Goal: Check status: Check status

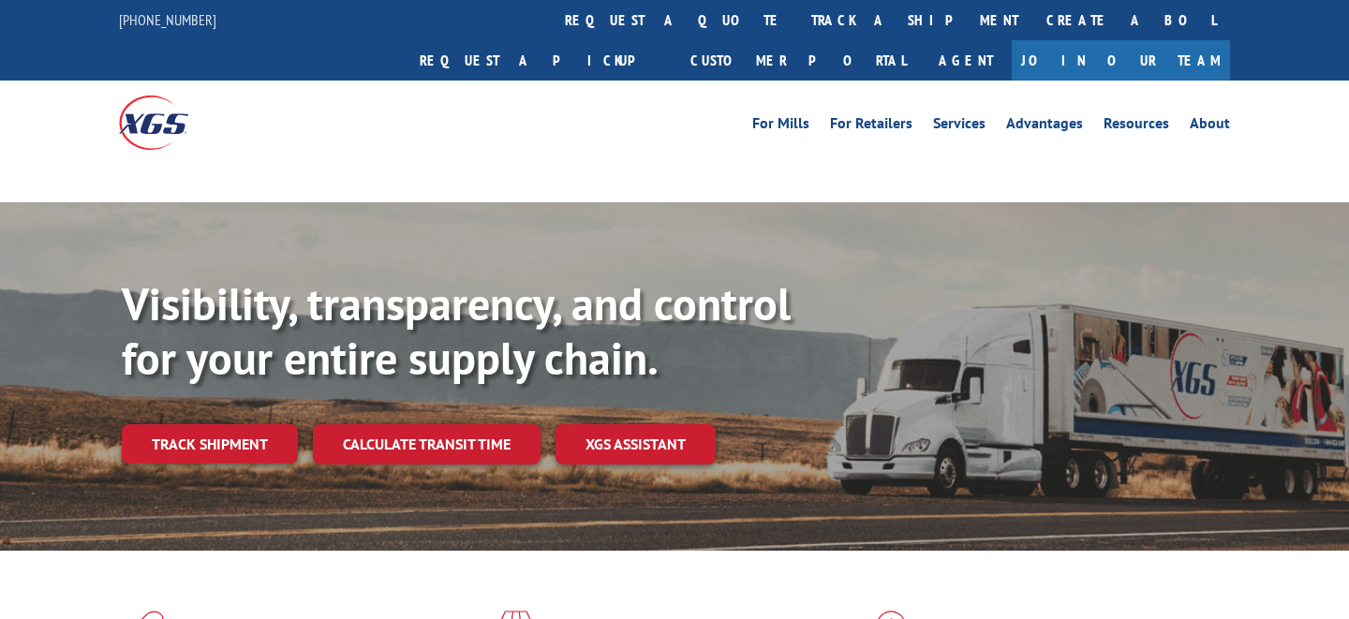
click at [797, 16] on link "track a shipment" at bounding box center [914, 20] width 235 height 40
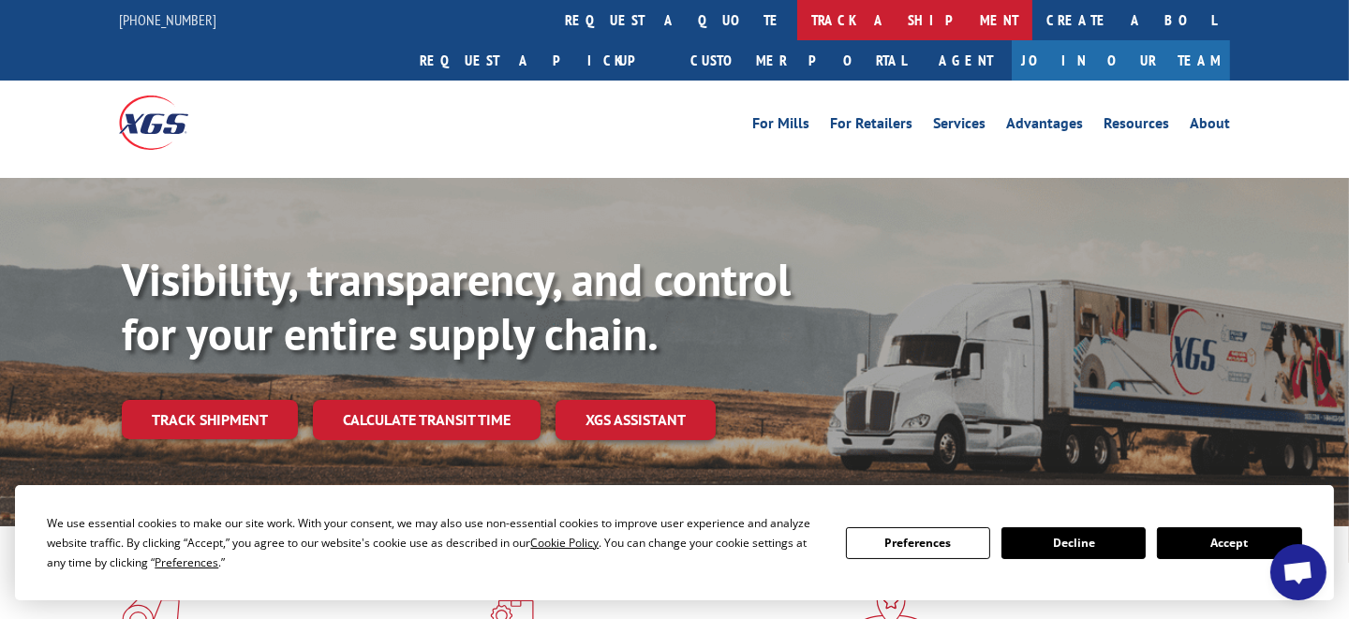
click at [797, 13] on link "track a shipment" at bounding box center [914, 20] width 235 height 40
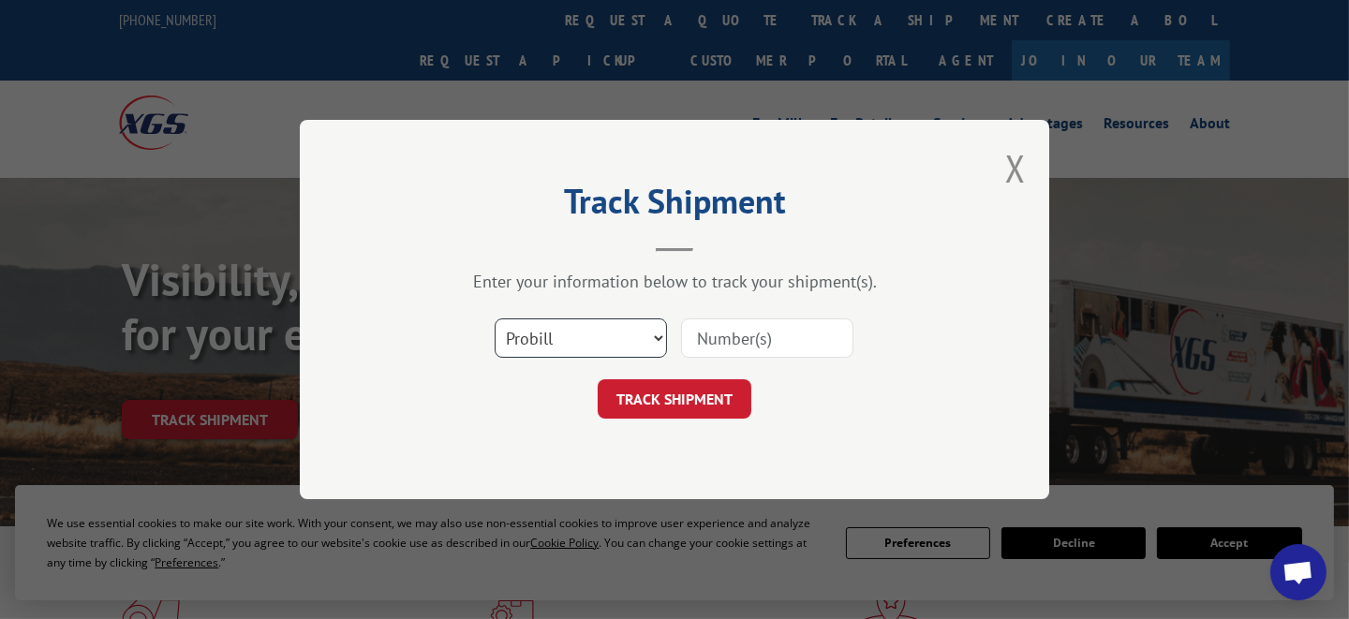
drag, startPoint x: 647, startPoint y: 336, endPoint x: 634, endPoint y: 355, distance: 22.4
click at [647, 336] on select "Select category... Probill BOL PO" at bounding box center [581, 338] width 172 height 39
select select "bol"
click at [495, 319] on select "Select category... Probill BOL PO" at bounding box center [581, 338] width 172 height 39
click at [720, 329] on input at bounding box center [767, 338] width 172 height 39
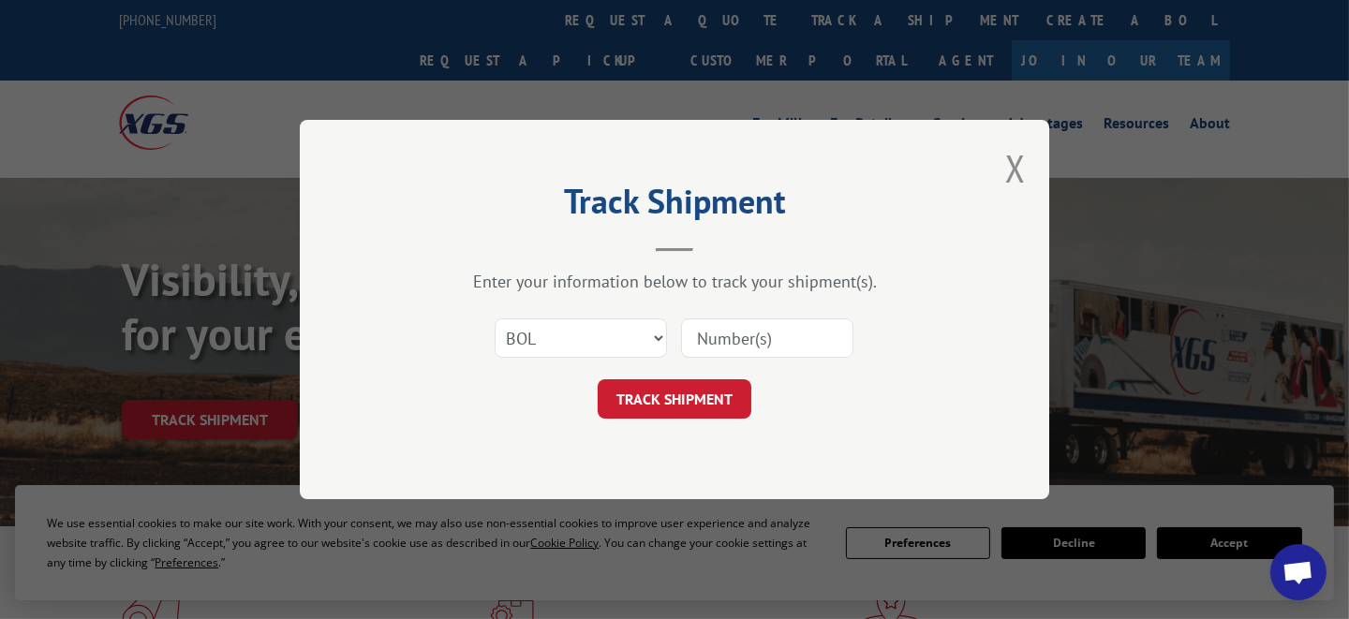
paste input "6010636"
click at [670, 422] on div "Track Shipment Enter your information below to track your shipment(s). Select c…" at bounding box center [675, 310] width 750 height 380
drag, startPoint x: 737, startPoint y: 340, endPoint x: 572, endPoint y: 340, distance: 164.9
click at [583, 348] on div "Select category... Probill BOL PO 6010636" at bounding box center [675, 338] width 562 height 62
type input "6010636"
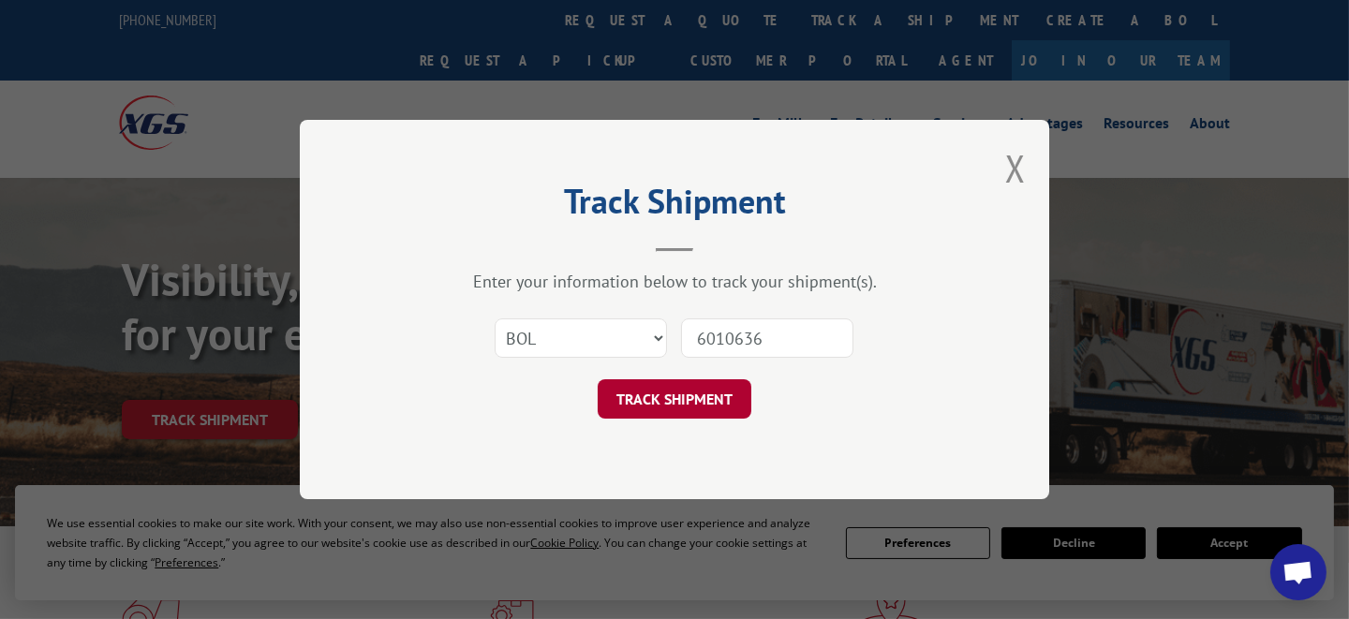
click at [662, 405] on button "TRACK SHIPMENT" at bounding box center [675, 399] width 154 height 39
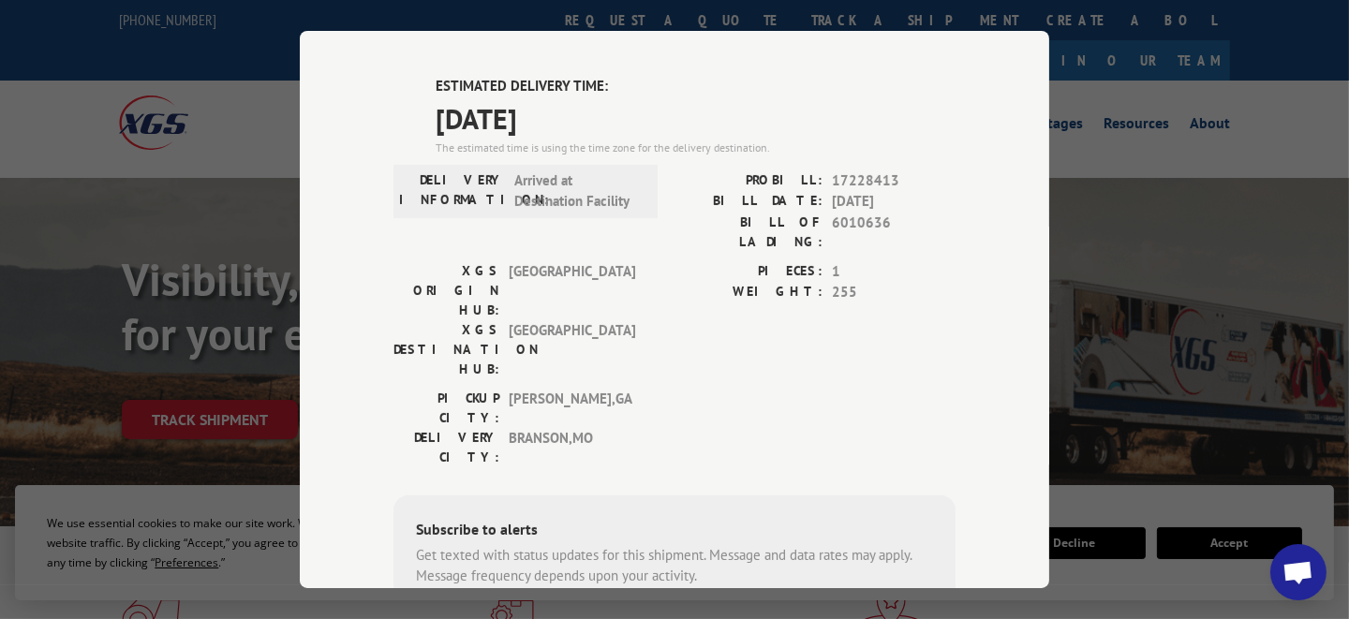
scroll to position [397, 0]
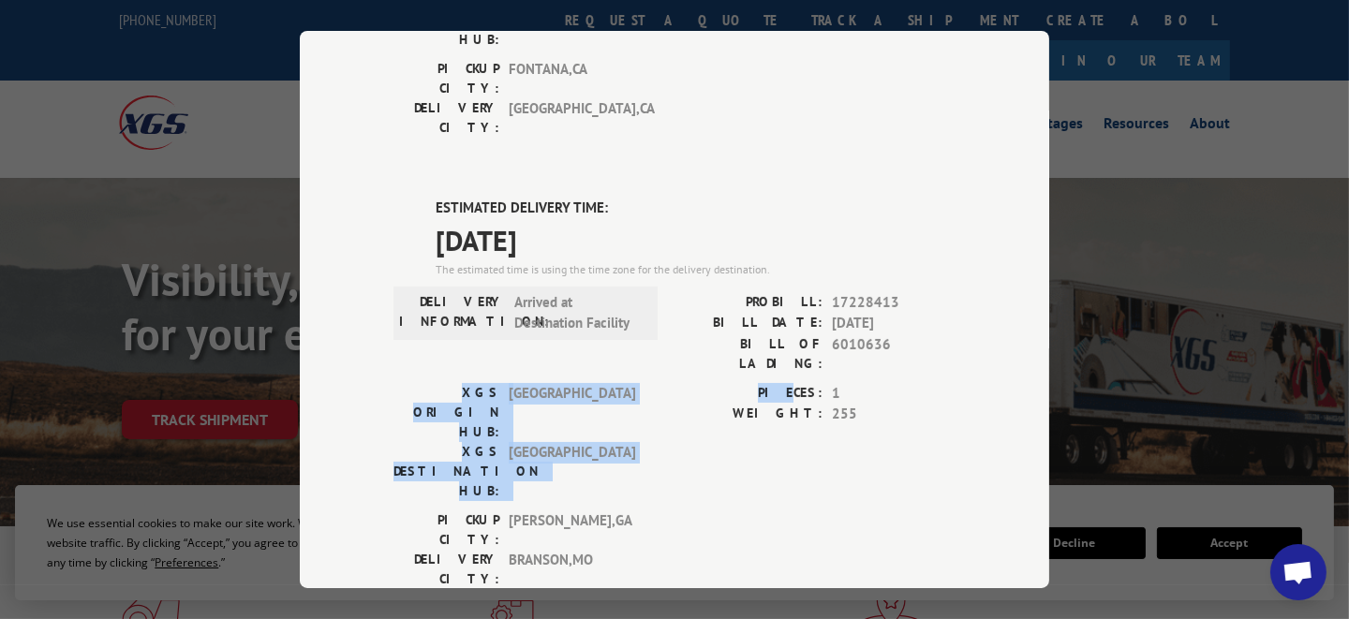
click at [795, 258] on div "ESTIMATED DELIVERY TIME: [DATE] The estimated time is using the time zone for t…" at bounding box center [675, 535] width 562 height 674
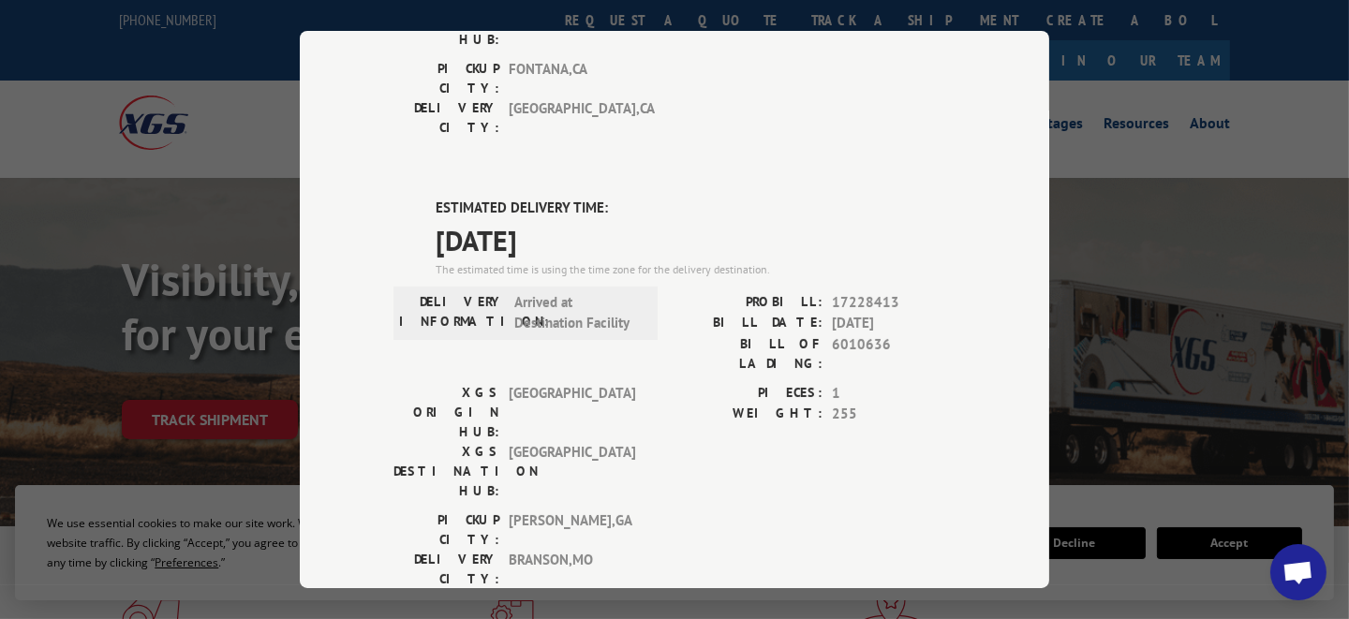
click at [832, 335] on span "6010636" at bounding box center [894, 354] width 124 height 39
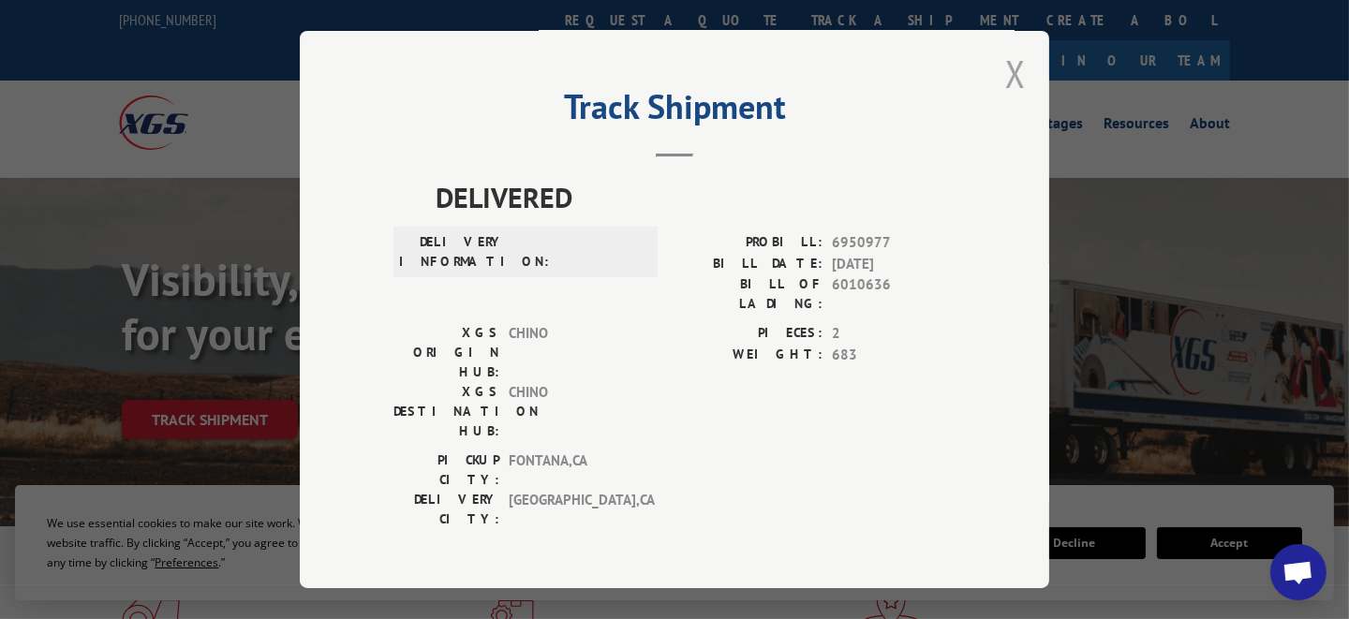
scroll to position [0, 0]
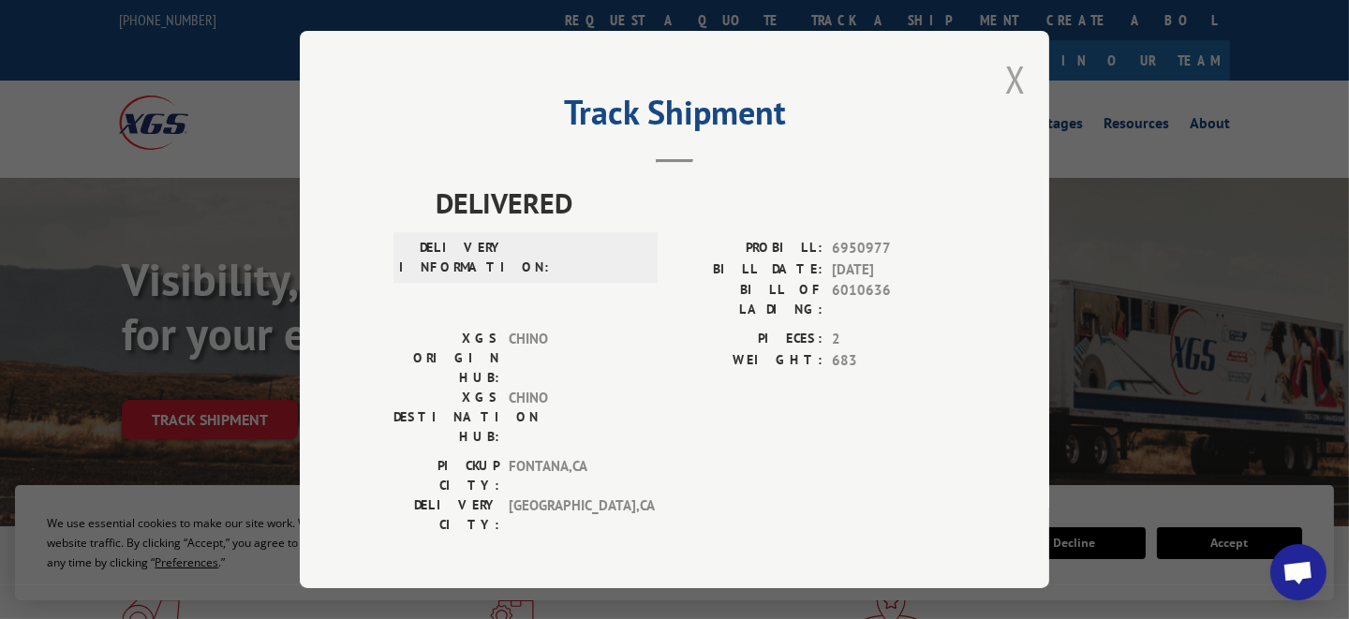
click at [1013, 82] on button "Close modal" at bounding box center [1016, 79] width 21 height 50
